Goal: Navigation & Orientation: Find specific page/section

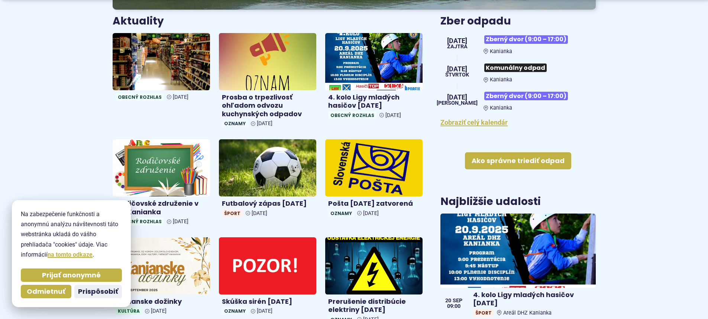
scroll to position [297, 0]
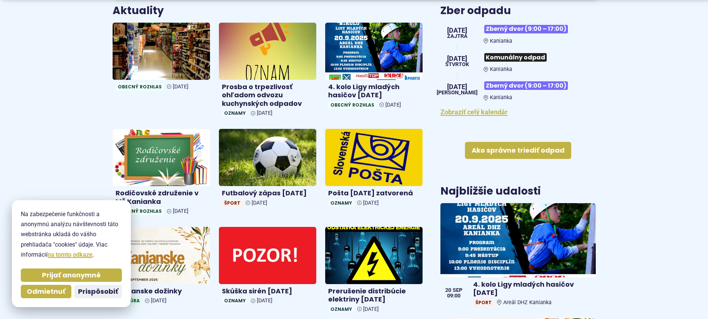
click at [165, 71] on img at bounding box center [161, 51] width 112 height 66
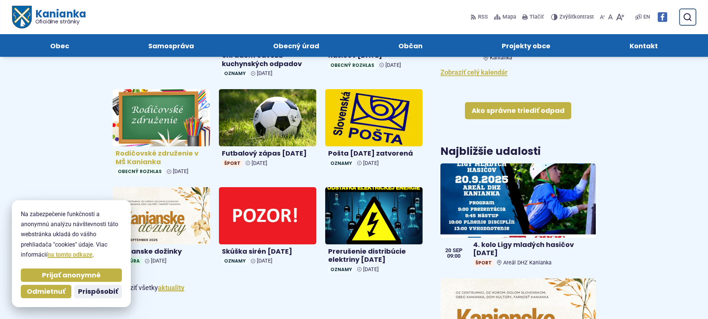
scroll to position [334, 0]
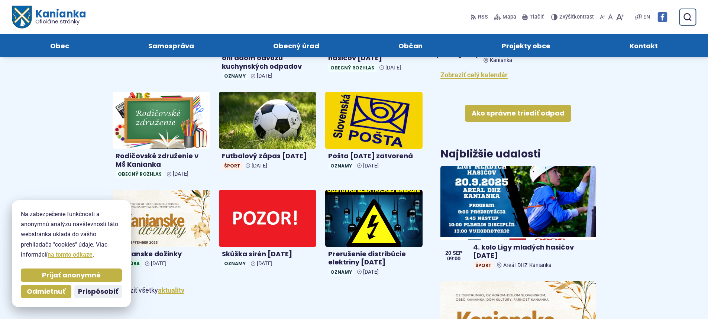
click at [79, 129] on body "Na zabezpečenie funkčnosti a anonymnú analýzu návštevnosti táto webstránka ukla…" at bounding box center [354, 316] width 708 height 1300
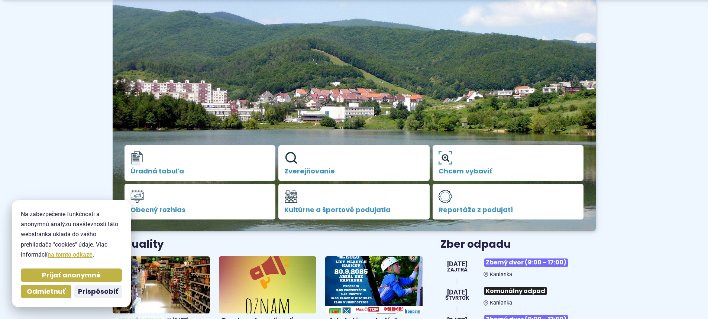
scroll to position [74, 0]
